Goal: Task Accomplishment & Management: Manage account settings

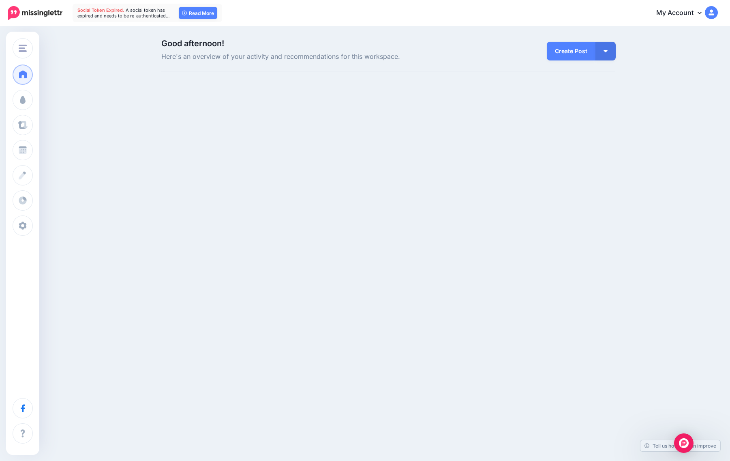
click at [705, 11] on img at bounding box center [711, 12] width 13 height 13
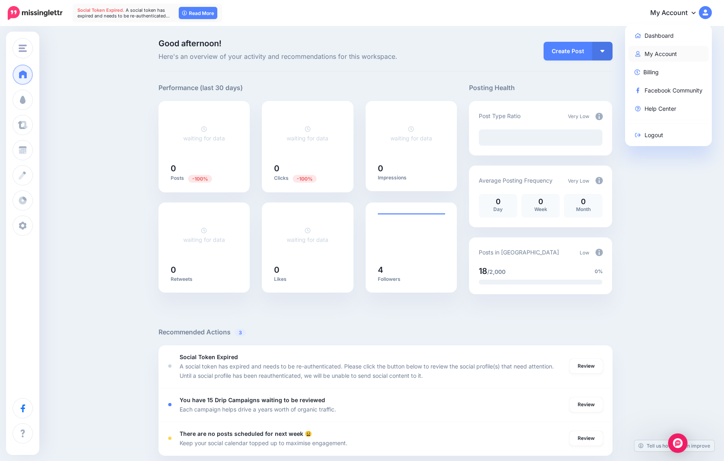
click at [672, 51] on link "My Account" at bounding box center [669, 54] width 81 height 16
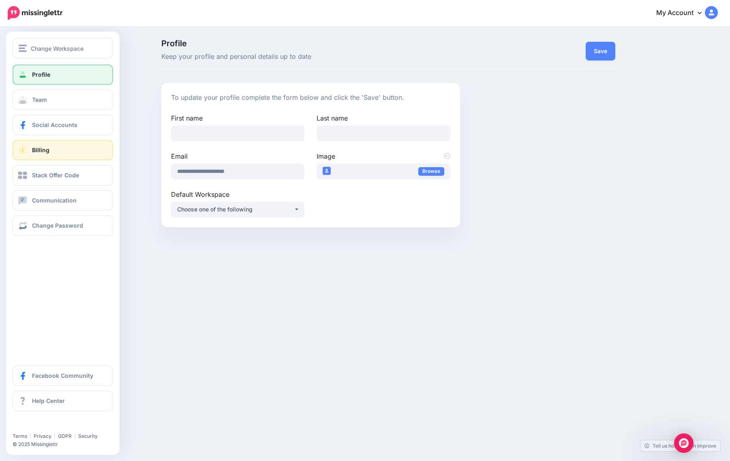
click at [68, 150] on link "Billing" at bounding box center [63, 150] width 101 height 20
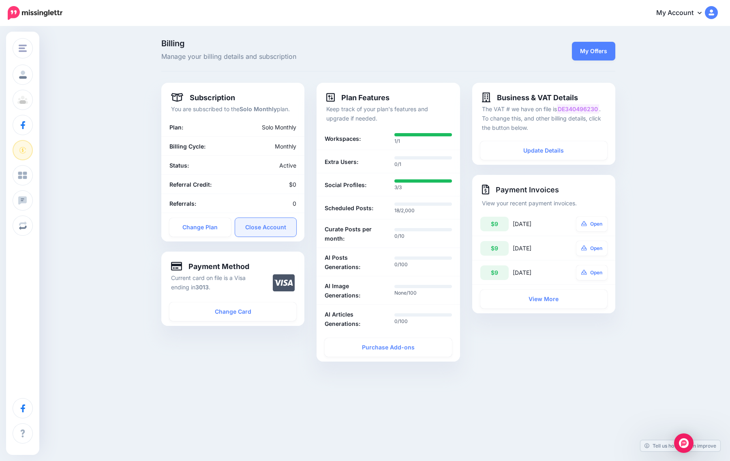
click at [277, 230] on link "Close Account" at bounding box center [266, 227] width 62 height 19
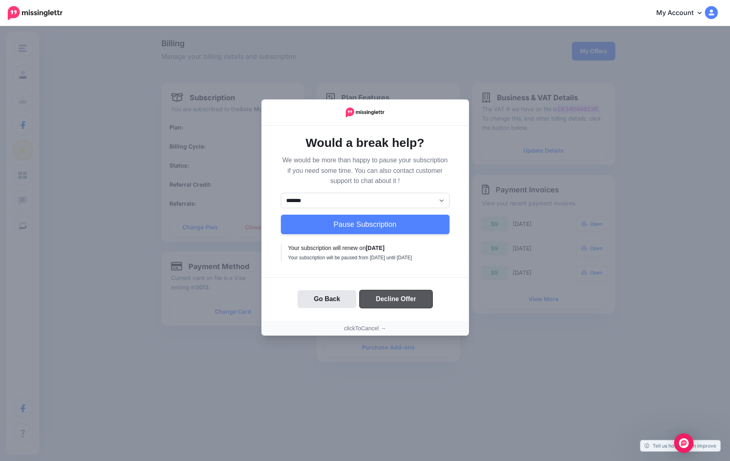
click at [412, 305] on button "Decline Offer" at bounding box center [396, 299] width 73 height 18
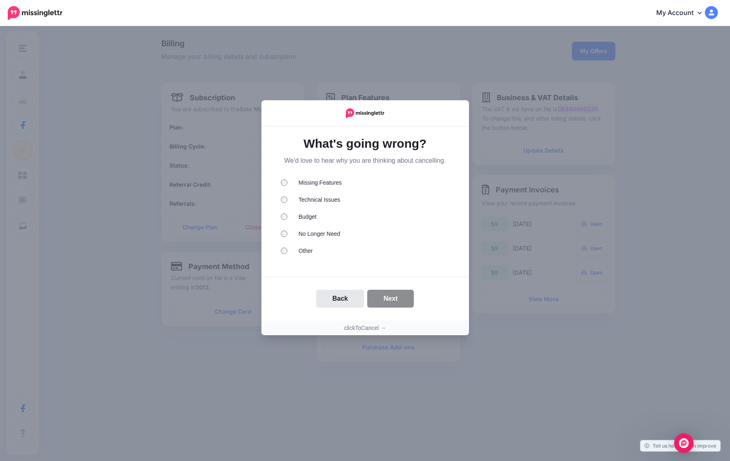
click at [292, 210] on ul "Missing Features Technical Issues Budget No Longer Need Other" at bounding box center [365, 217] width 169 height 79
click at [295, 217] on li "Budget" at bounding box center [365, 217] width 169 height 11
click at [390, 298] on button "Next" at bounding box center [390, 299] width 47 height 18
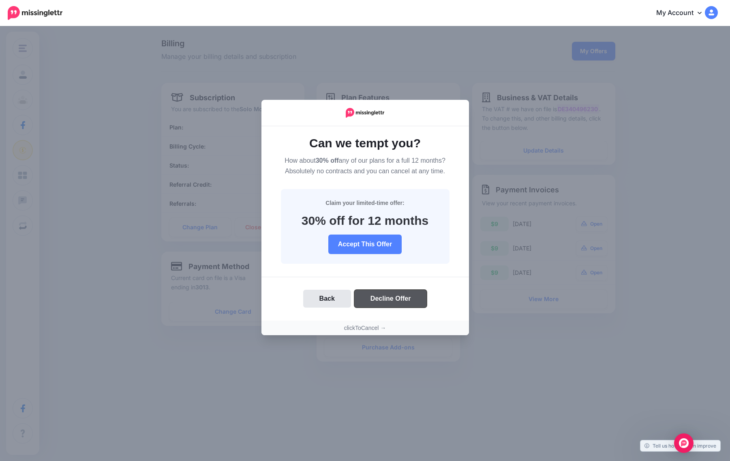
click at [402, 304] on button "Decline Offer" at bounding box center [390, 299] width 73 height 18
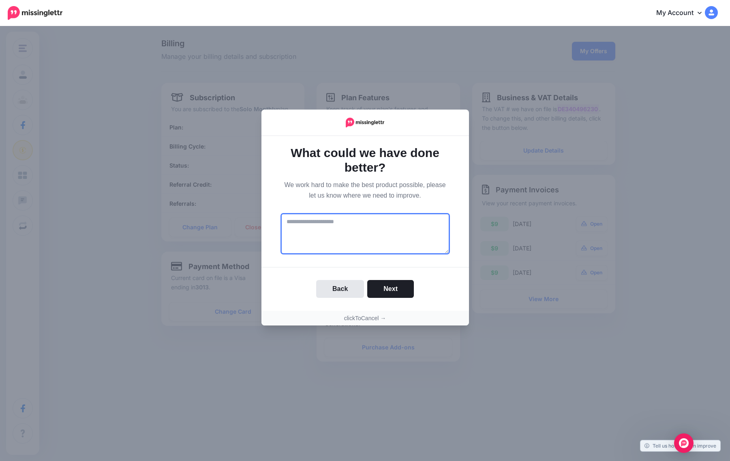
click at [384, 245] on textarea at bounding box center [365, 233] width 169 height 41
type textarea "**********"
click at [397, 292] on button "Next" at bounding box center [390, 289] width 47 height 18
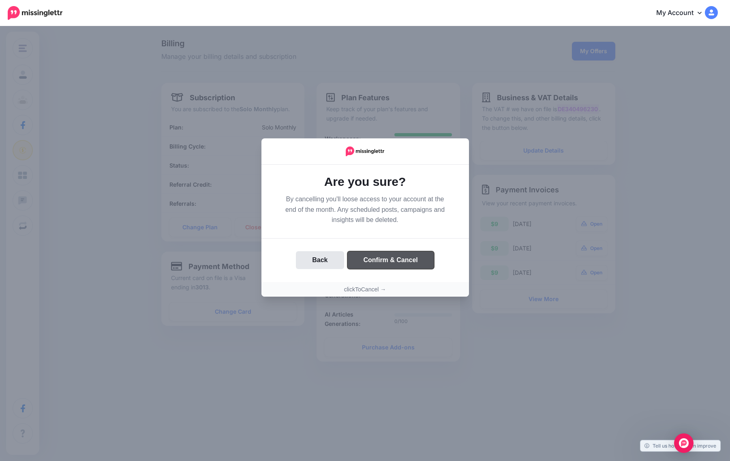
click at [417, 264] on button "Confirm & Cancel" at bounding box center [391, 260] width 87 height 18
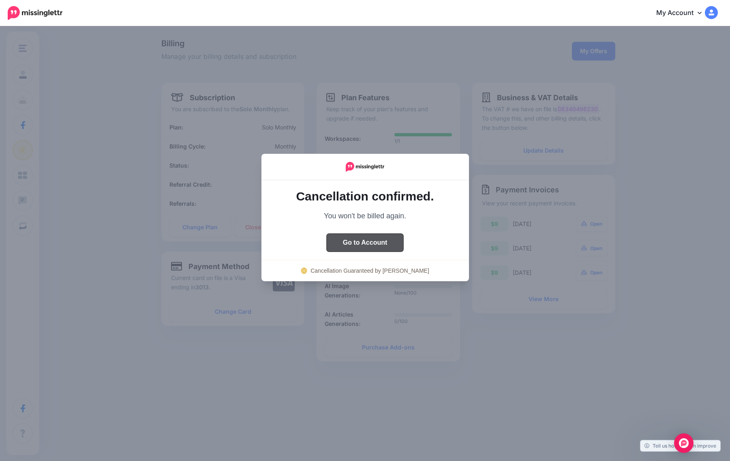
click at [370, 238] on button "Go to Account" at bounding box center [365, 243] width 77 height 18
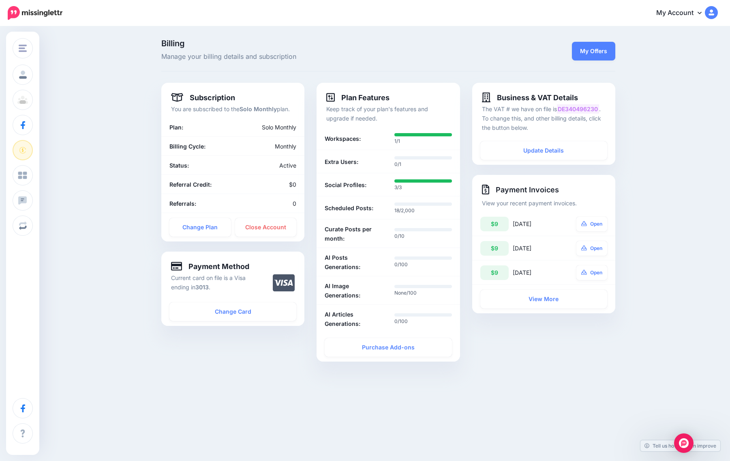
click at [466, 43] on div "Billing Manage your billing details and subscription" at bounding box center [310, 50] width 311 height 23
